Goal: Find specific fact: Find specific fact

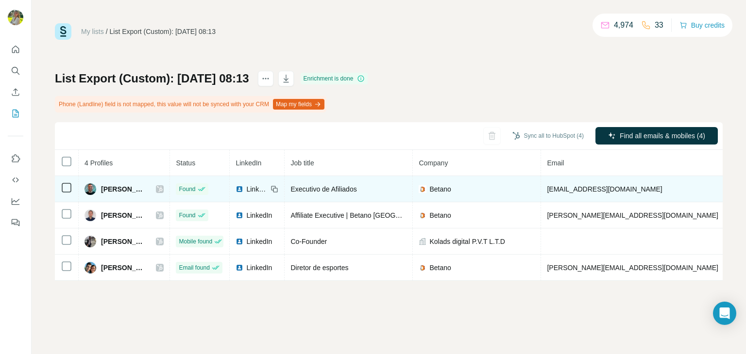
click at [617, 191] on span "[EMAIL_ADDRESS][DOMAIN_NAME]" at bounding box center [604, 189] width 115 height 8
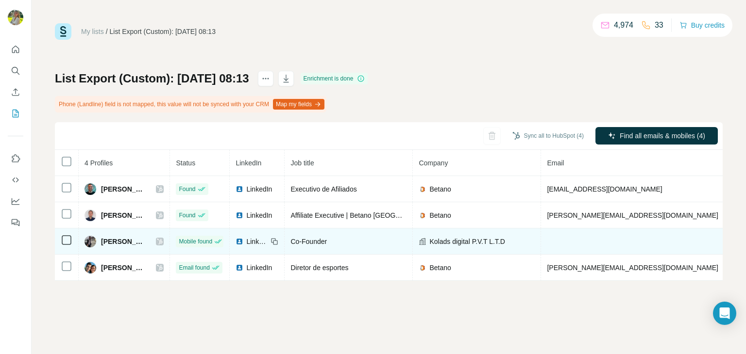
click at [134, 244] on span "[PERSON_NAME]" at bounding box center [123, 242] width 45 height 10
copy div "[PERSON_NAME]"
